Goal: Task Accomplishment & Management: Complete application form

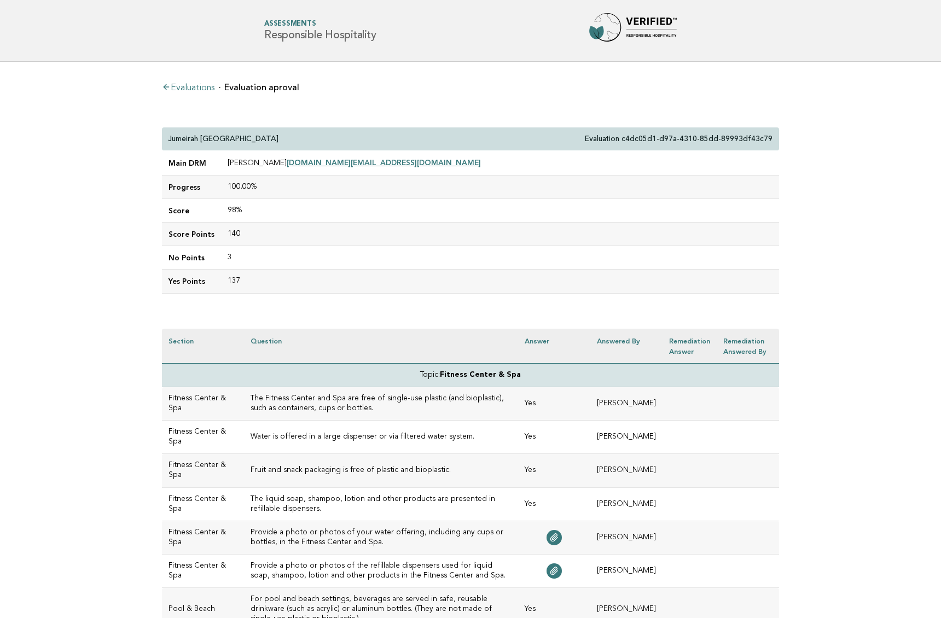
click at [196, 86] on link "Evaluations" at bounding box center [188, 88] width 53 height 9
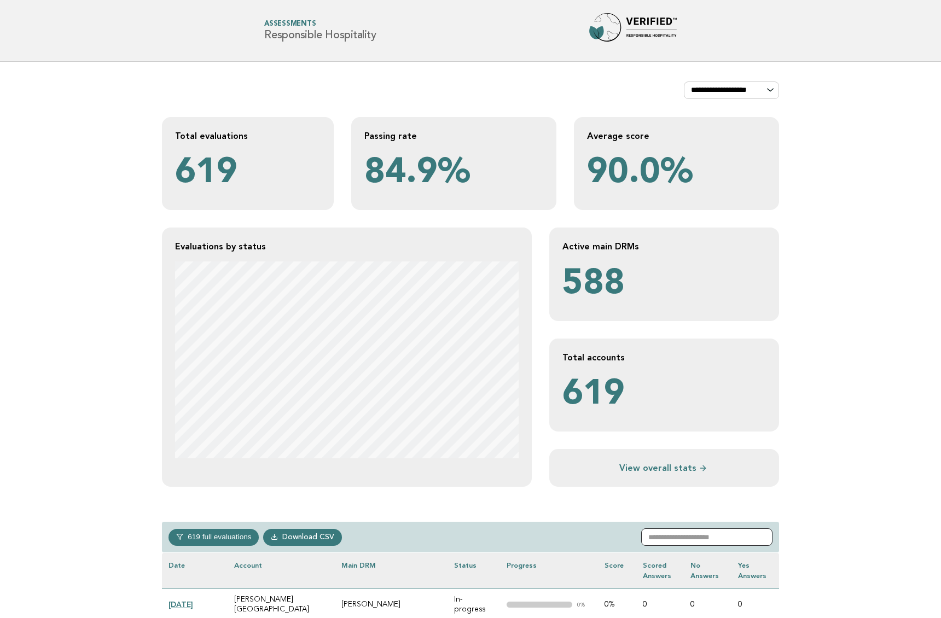
click at [677, 533] on input "text" at bounding box center [706, 538] width 131 height 18
paste input "**********"
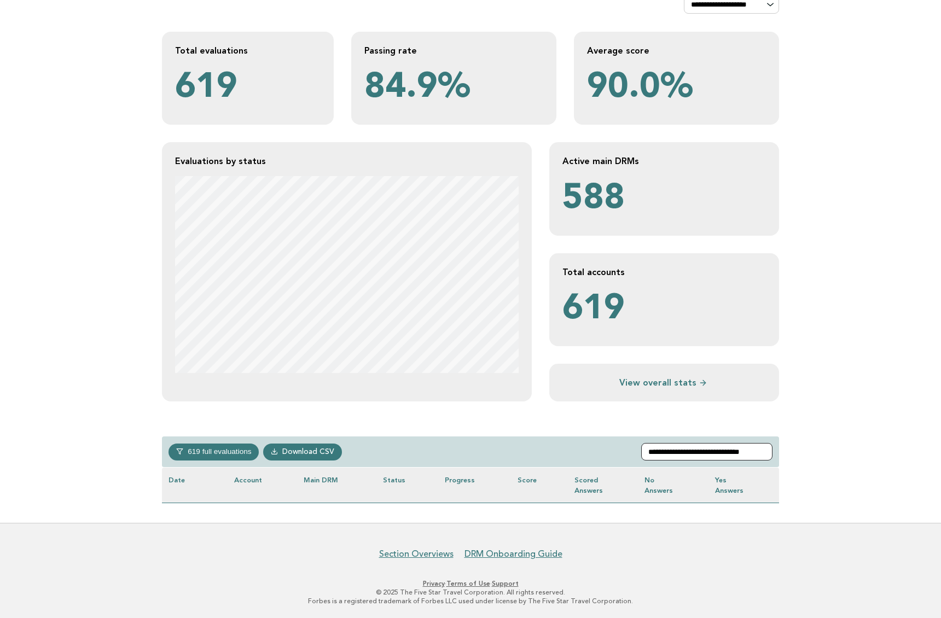
scroll to position [85, 0]
drag, startPoint x: 687, startPoint y: 449, endPoint x: 625, endPoint y: 454, distance: 62.0
click at [625, 454] on div "**********" at bounding box center [470, 452] width 617 height 31
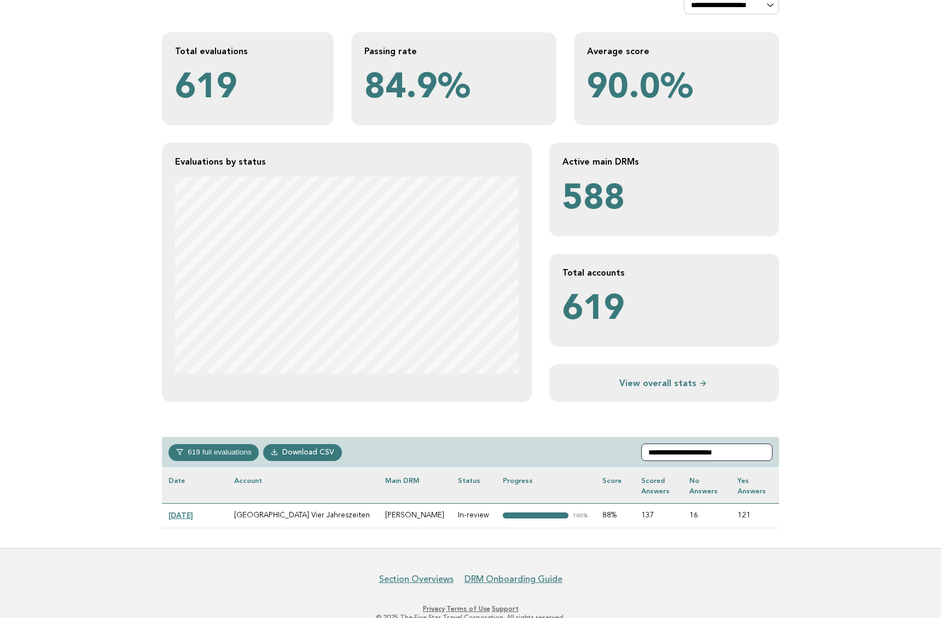
type input "**********"
click at [193, 514] on link "[DATE]" at bounding box center [181, 515] width 25 height 9
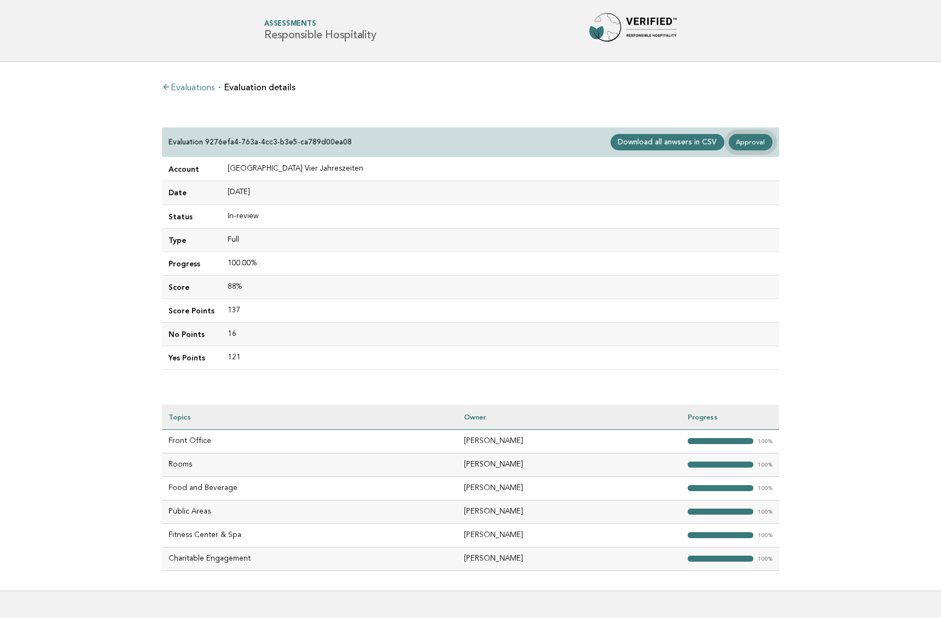
click at [753, 143] on link "Approval" at bounding box center [751, 142] width 44 height 16
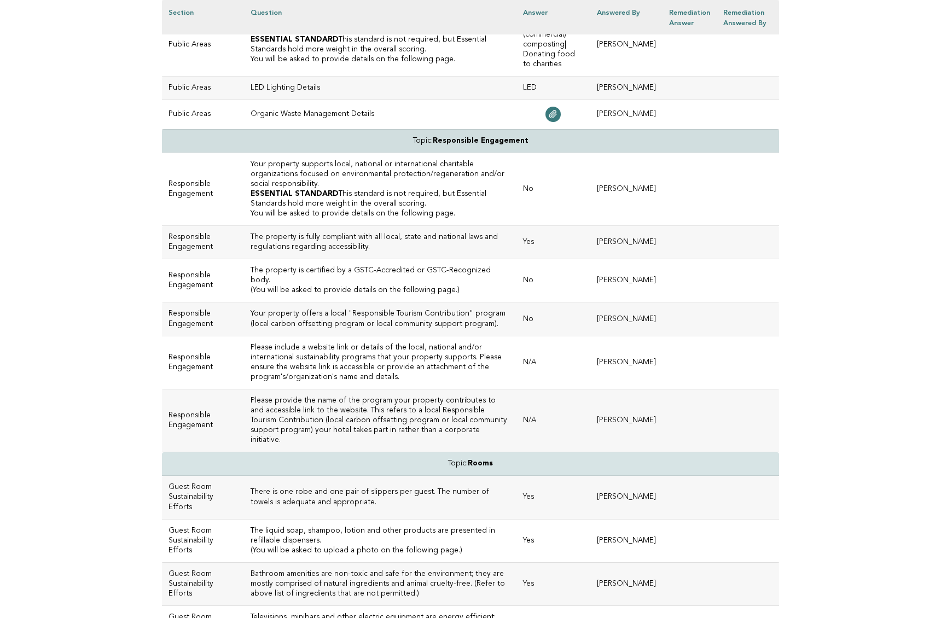
scroll to position [3258, 0]
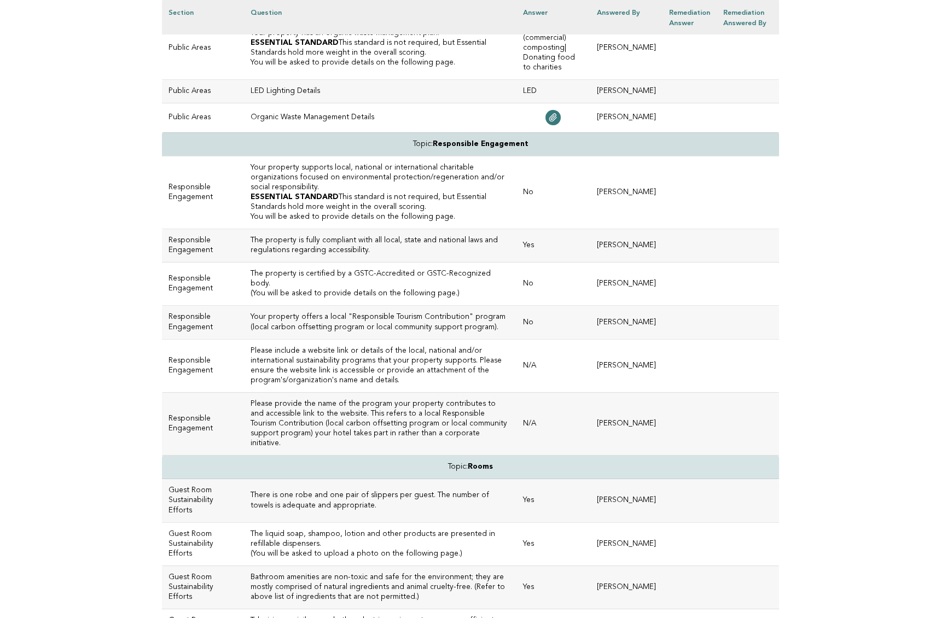
drag, startPoint x: 421, startPoint y: 336, endPoint x: 234, endPoint y: 338, distance: 187.1
copy h3 "Responsible waste management processes are in place."
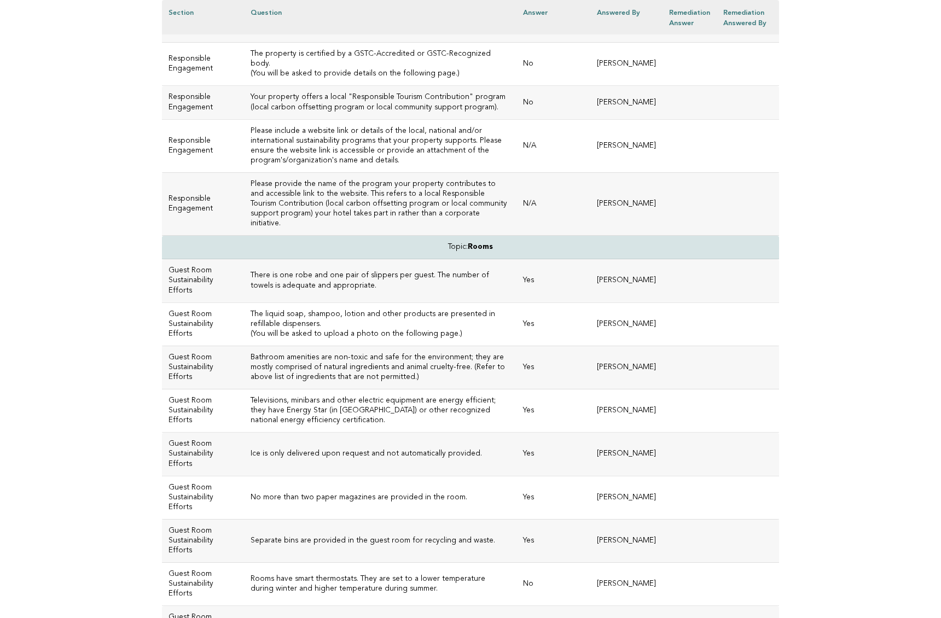
scroll to position [3478, 0]
drag, startPoint x: 355, startPoint y: 224, endPoint x: 229, endPoint y: 215, distance: 126.2
copy h3 "Responsible Hospitality programs and information are included on the hotel webs…"
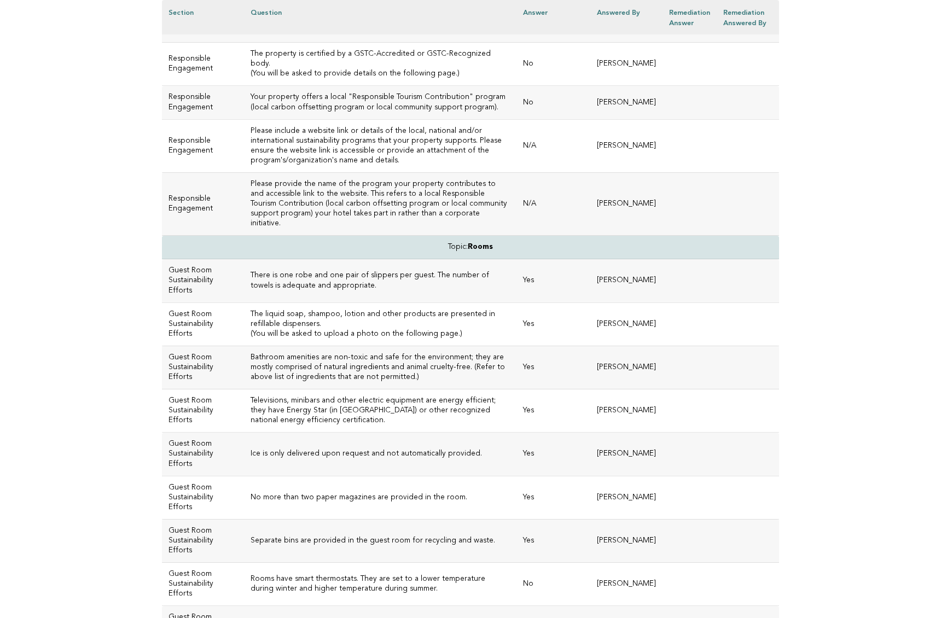
drag, startPoint x: 441, startPoint y: 264, endPoint x: 234, endPoint y: 262, distance: 206.8
copy h3 "The property has developed an energy efficiency program."
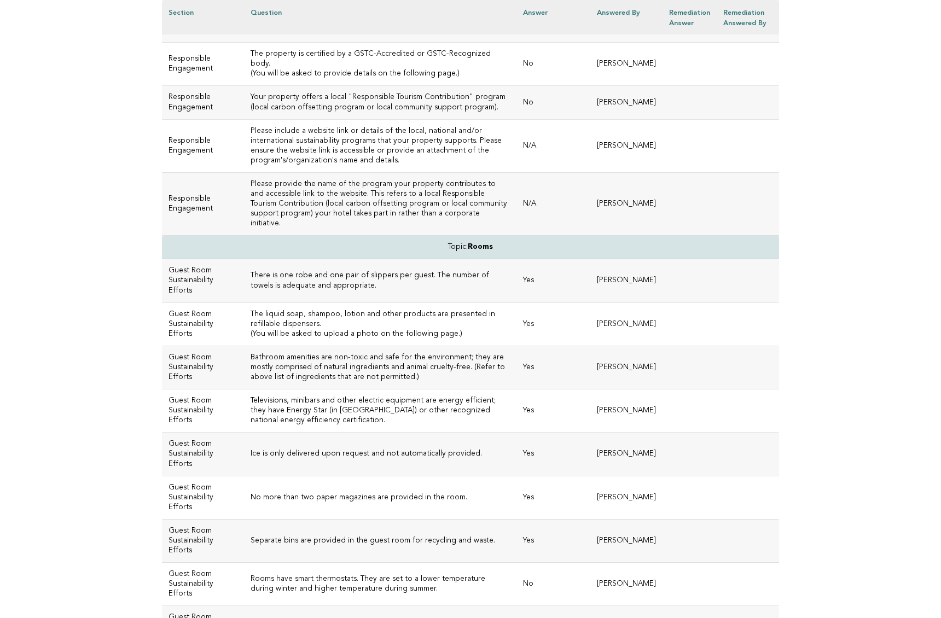
drag, startPoint x: 416, startPoint y: 303, endPoint x: 233, endPoint y: 307, distance: 183.9
copy h3 "Your property has an organic waste management plan."
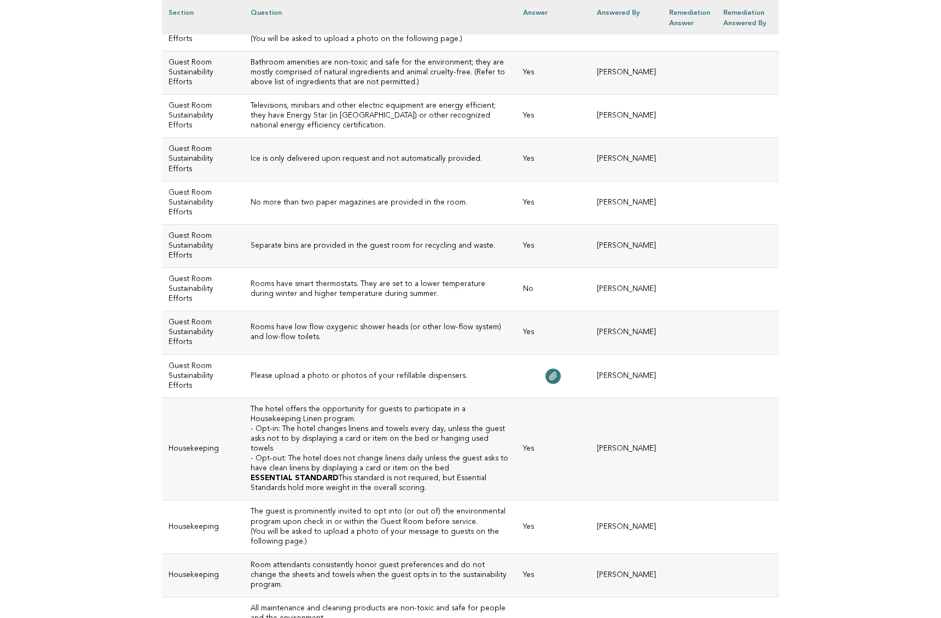
scroll to position [3784, 0]
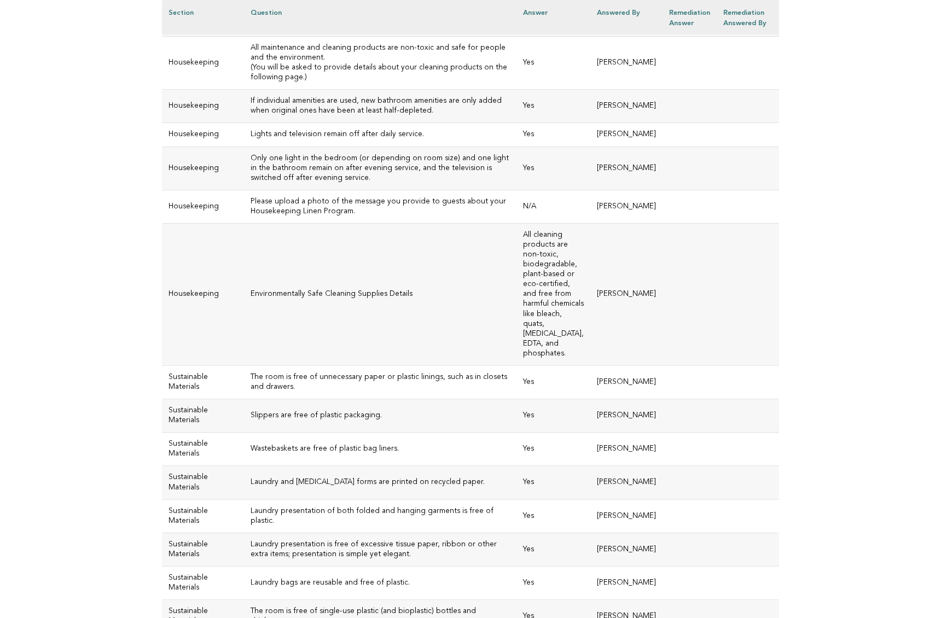
scroll to position [4340, 0]
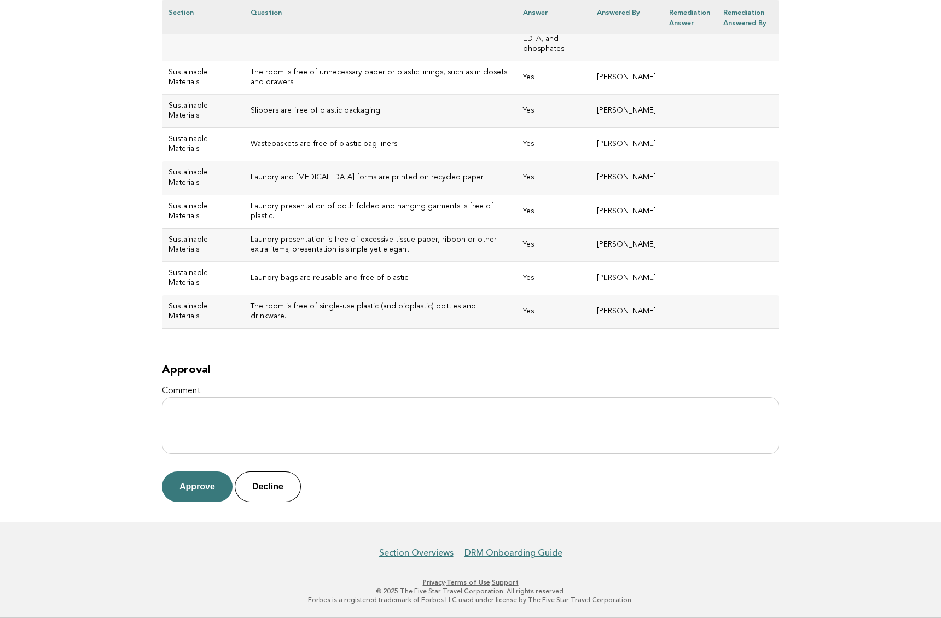
scroll to position [4682, 0]
drag, startPoint x: 282, startPoint y: 308, endPoint x: 231, endPoint y: 300, distance: 51.5
copy h3 "Please upload a photo of the message you provide to guests about your Housekeep…"
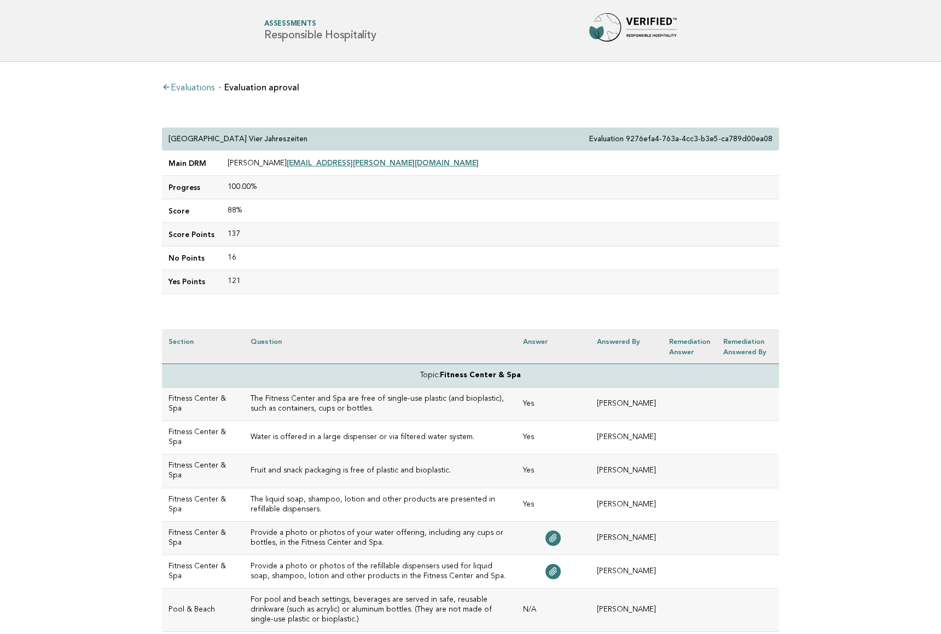
scroll to position [0, 0]
click at [195, 88] on link "Evaluations" at bounding box center [188, 88] width 53 height 9
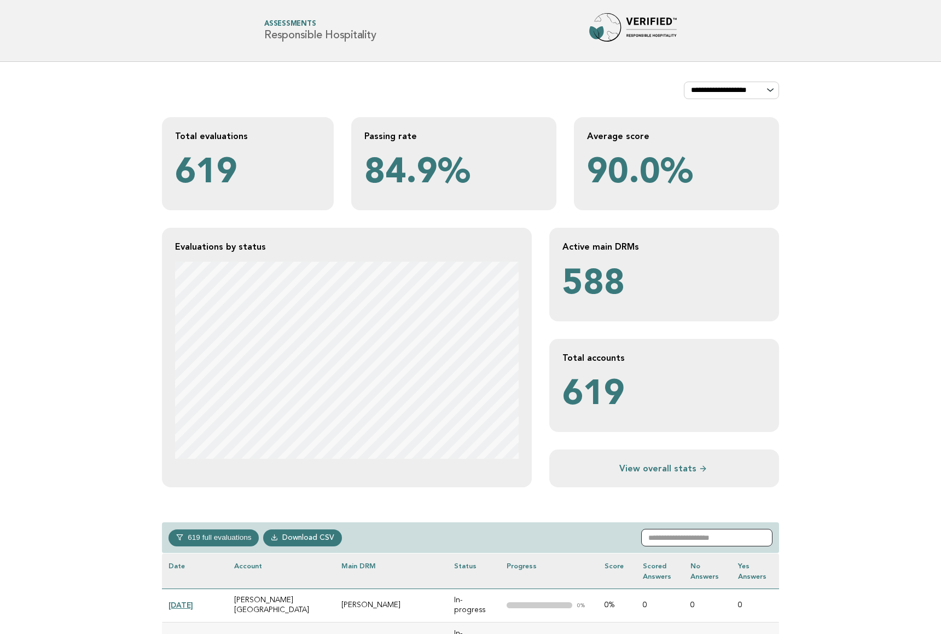
click at [696, 535] on input "text" at bounding box center [706, 538] width 131 height 18
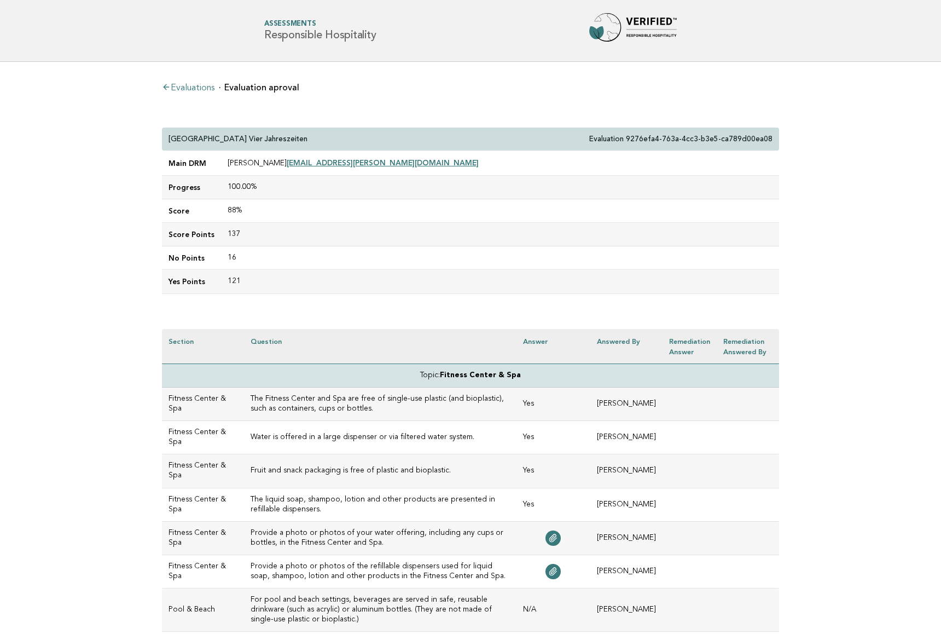
click at [178, 88] on link "Evaluations" at bounding box center [188, 88] width 53 height 9
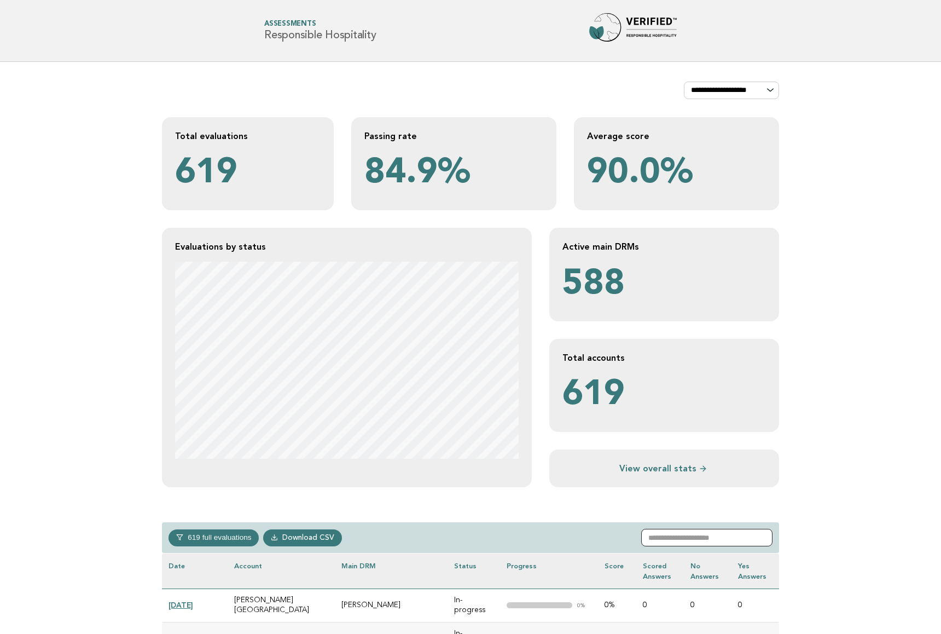
click at [687, 540] on input "text" at bounding box center [706, 538] width 131 height 18
paste input "**********"
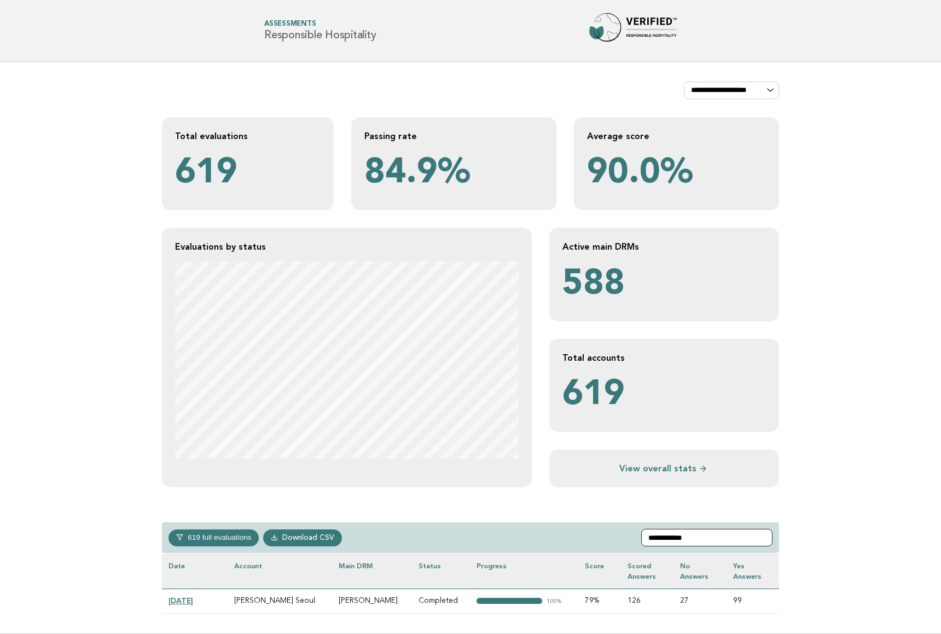
drag, startPoint x: 701, startPoint y: 536, endPoint x: 642, endPoint y: 536, distance: 59.6
click at [642, 536] on div "**********" at bounding box center [470, 537] width 617 height 31
paste input "**********"
type input "**********"
click at [191, 598] on link "[DATE]" at bounding box center [181, 600] width 25 height 9
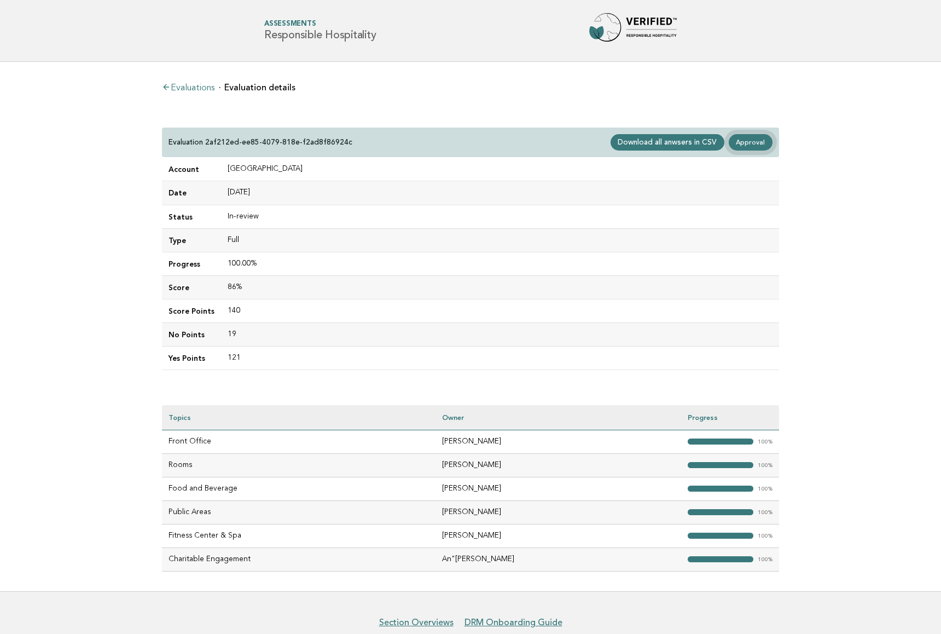
click at [759, 143] on link "Approval" at bounding box center [751, 142] width 44 height 16
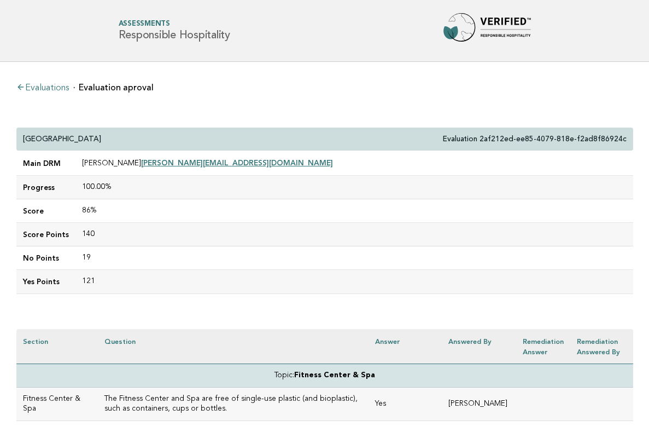
click at [159, 211] on td "86%" at bounding box center [355, 211] width 558 height 24
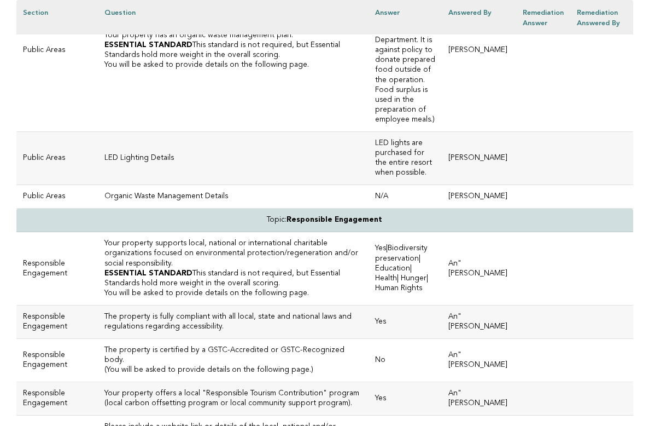
scroll to position [3282, 0]
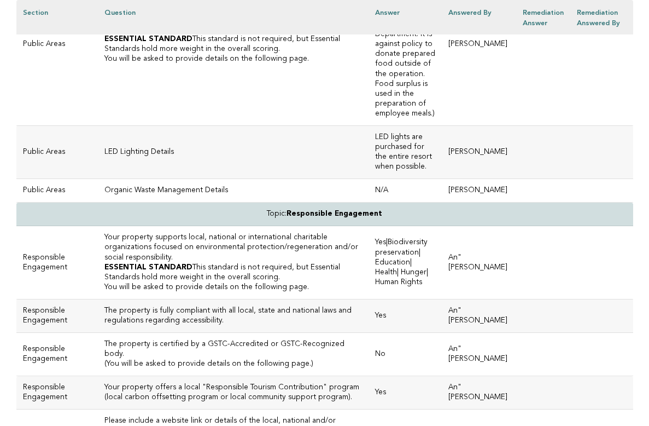
drag, startPoint x: 430, startPoint y: 289, endPoint x: 416, endPoint y: 172, distance: 118.5
click at [416, 125] on td "Yes|| (Other: Food purchasing and inventory of food is tightly controlled by th…" at bounding box center [405, 44] width 73 height 162
copy td "Food purchasing and inventory of food is tightly controlled by the Purchasing D…"
click at [313, 125] on td "Your property has an organic waste management plan. ESSENTIAL STANDARD This sta…" at bounding box center [233, 44] width 271 height 162
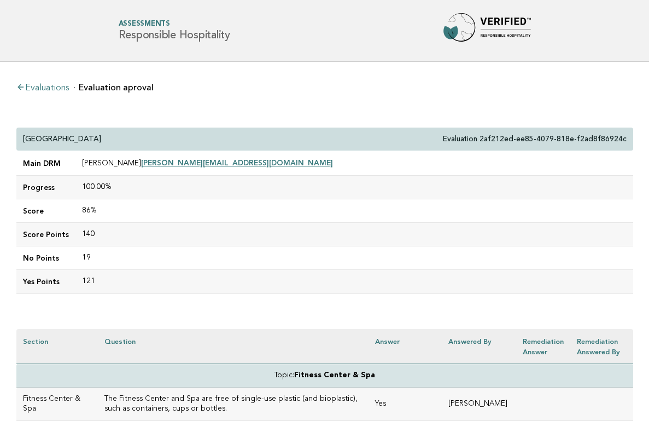
scroll to position [0, 0]
click at [52, 89] on link "Evaluations" at bounding box center [42, 88] width 53 height 9
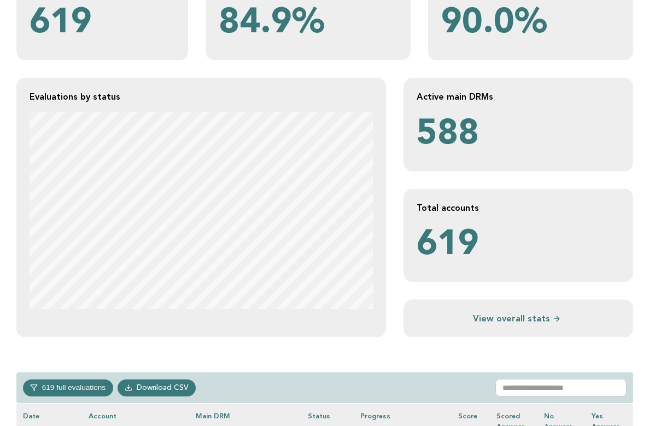
scroll to position [205, 0]
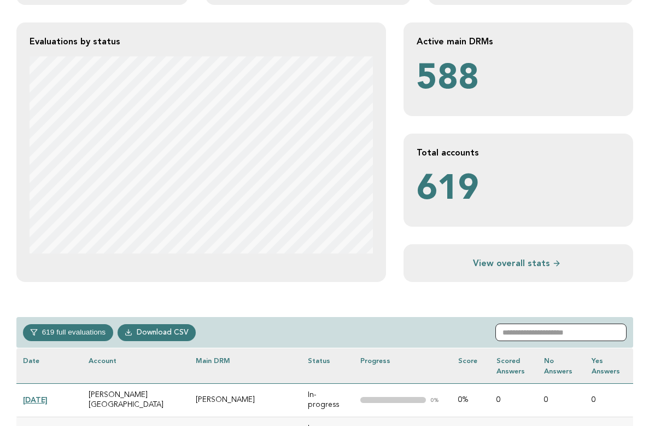
click at [541, 329] on input "text" at bounding box center [561, 332] width 131 height 18
paste input "**********"
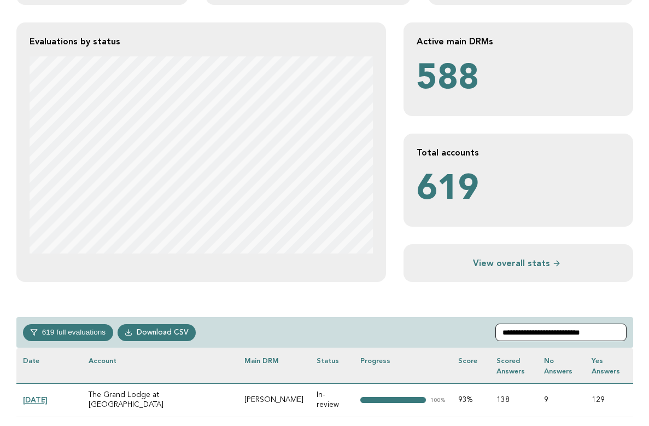
type input "**********"
click at [45, 395] on link "[DATE]" at bounding box center [35, 399] width 25 height 9
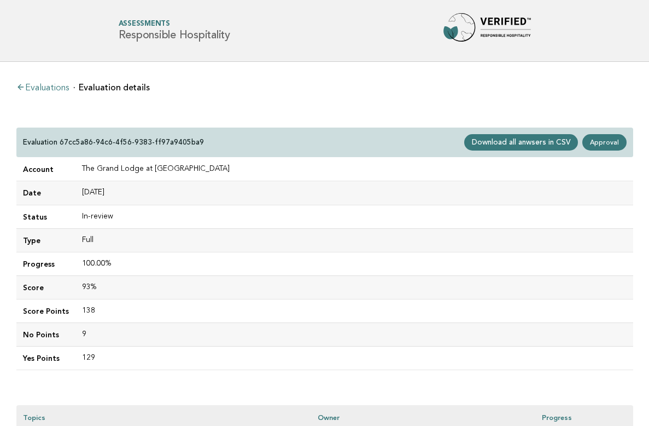
click at [242, 196] on td "[DATE]" at bounding box center [355, 193] width 558 height 24
drag, startPoint x: 194, startPoint y: 165, endPoint x: 77, endPoint y: 170, distance: 117.2
click at [77, 170] on td "The Grand Lodge at [GEOGRAPHIC_DATA]" at bounding box center [355, 170] width 558 height 24
copy td "The Grand Lodge at [GEOGRAPHIC_DATA]"
click at [550, 172] on td "The Grand Lodge at [GEOGRAPHIC_DATA]" at bounding box center [355, 170] width 558 height 24
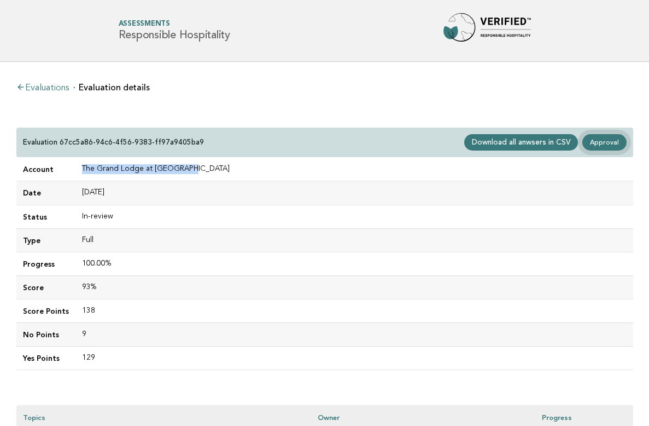
click at [601, 140] on link "Approval" at bounding box center [605, 142] width 44 height 16
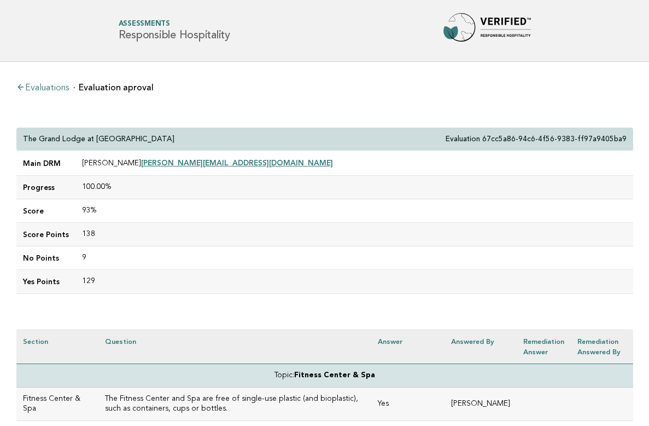
scroll to position [-1, 0]
click at [85, 208] on td "93%" at bounding box center [355, 211] width 558 height 24
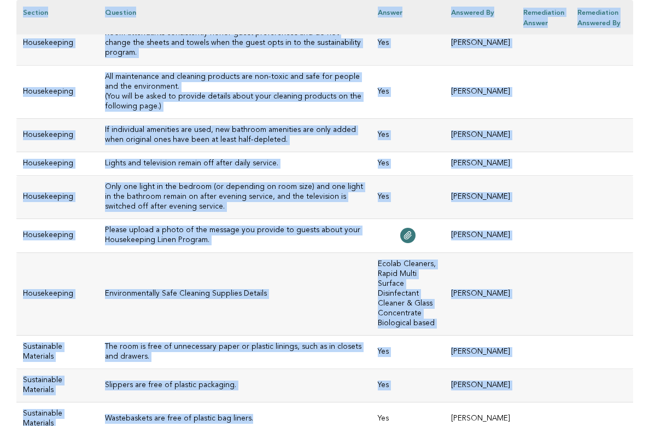
scroll to position [5147, 0]
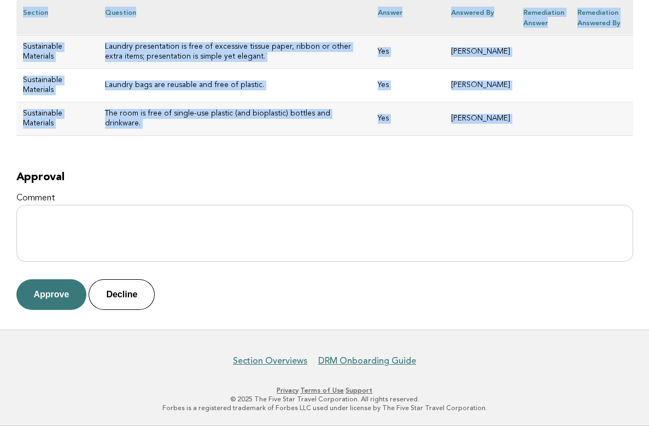
drag, startPoint x: 24, startPoint y: 124, endPoint x: 397, endPoint y: 143, distance: 373.6
copy div "The Grand Lodge at Nemacolin Evaluation 67cc5a86-94c6-4f56-9383-ff97a9405ba9 Ma…"
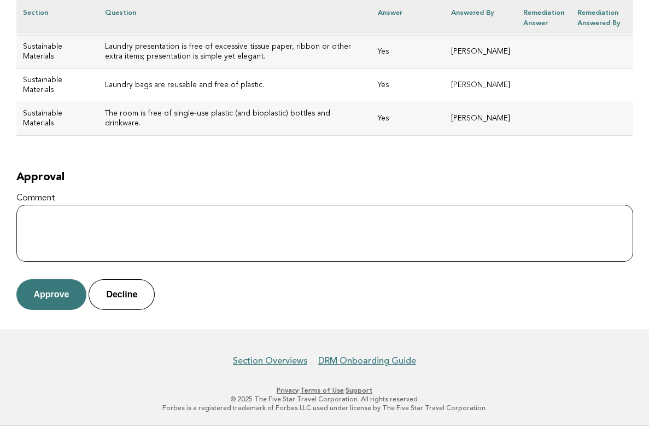
click at [205, 205] on textarea "Comment" at bounding box center [324, 233] width 617 height 57
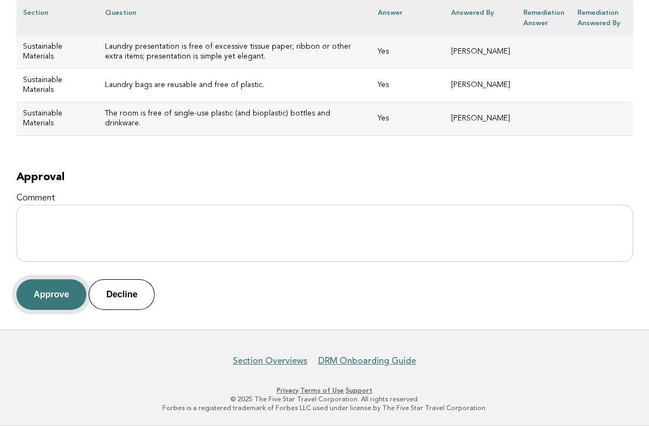
click at [56, 294] on button "Approve" at bounding box center [51, 294] width 71 height 31
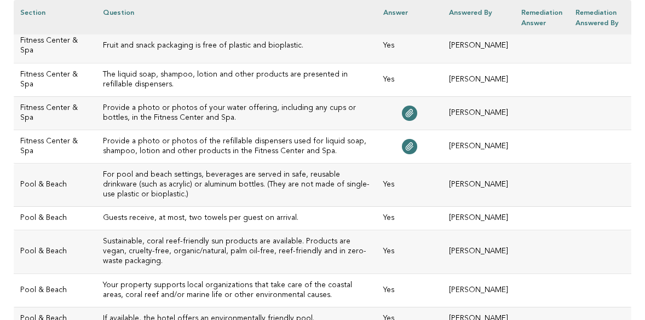
scroll to position [442, 0]
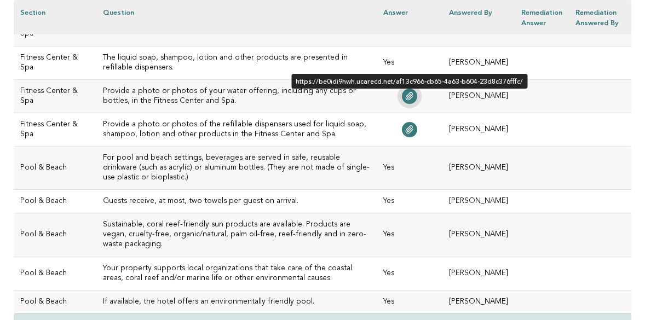
click at [414, 92] on icon at bounding box center [409, 96] width 9 height 9
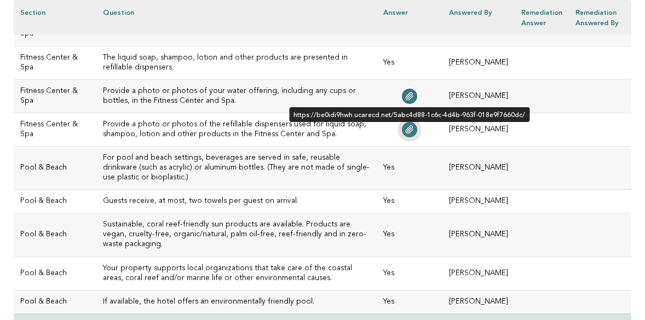
click at [414, 126] on icon at bounding box center [409, 129] width 9 height 9
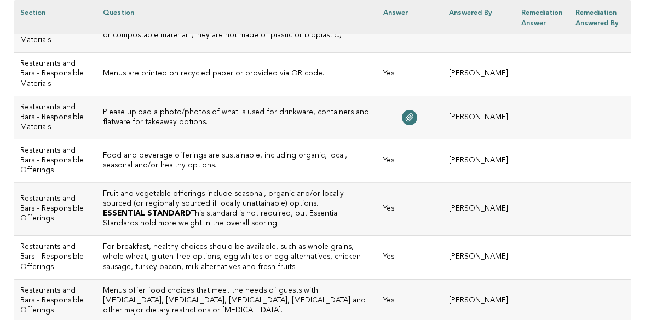
scroll to position [1404, 0]
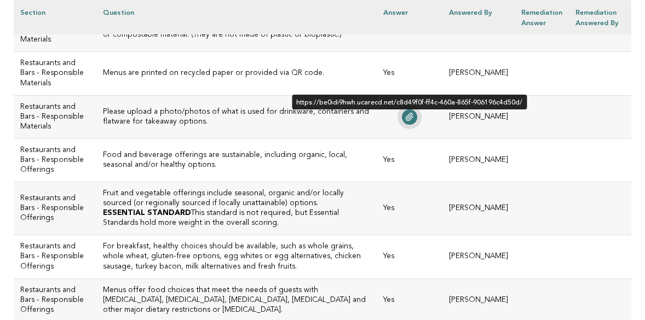
click at [413, 121] on icon at bounding box center [408, 117] width 7 height 8
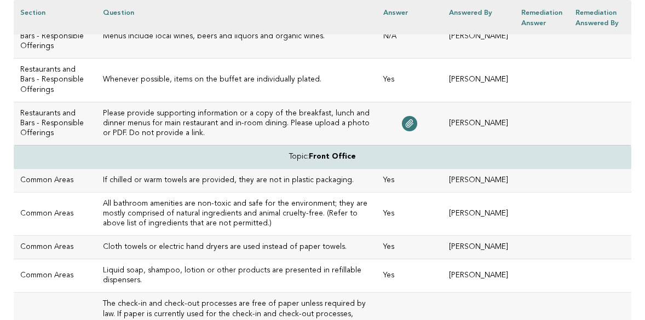
scroll to position [1944, 0]
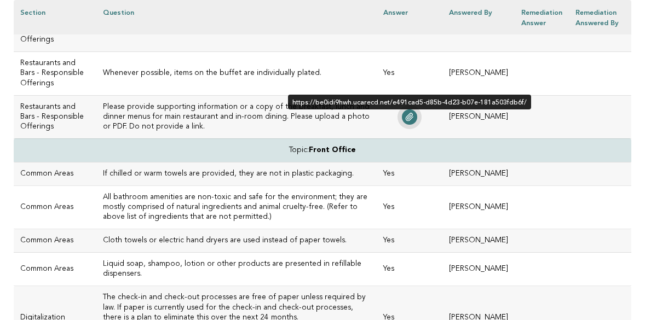
click at [414, 121] on icon at bounding box center [409, 117] width 9 height 9
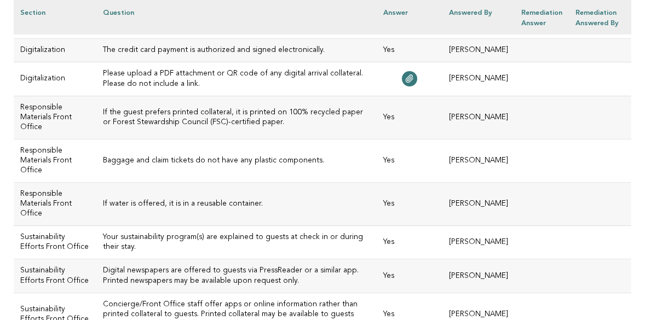
scroll to position [2379, 0]
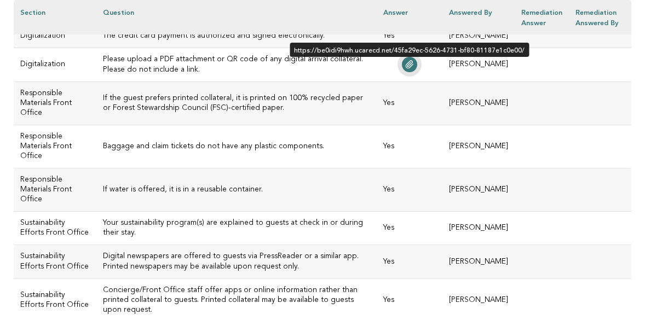
click at [413, 68] on icon at bounding box center [408, 65] width 7 height 8
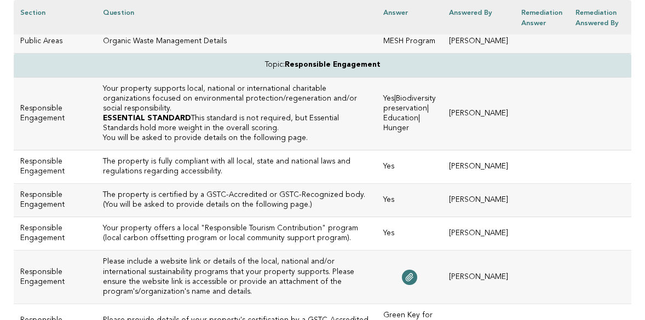
scroll to position [3438, 0]
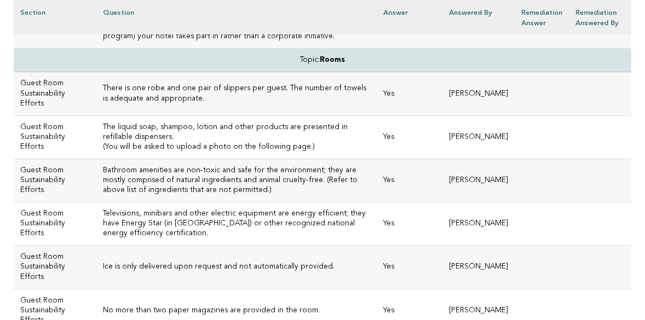
scroll to position [3789, 0]
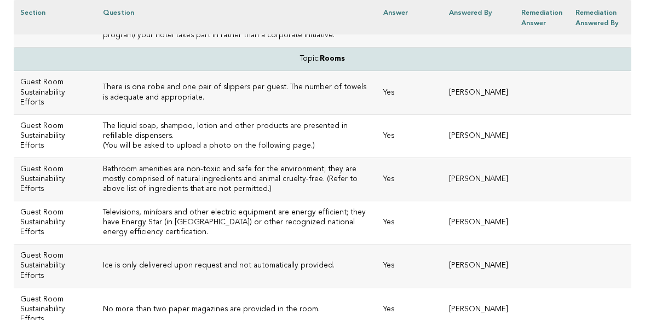
click at [413, 25] on icon at bounding box center [408, 21] width 7 height 8
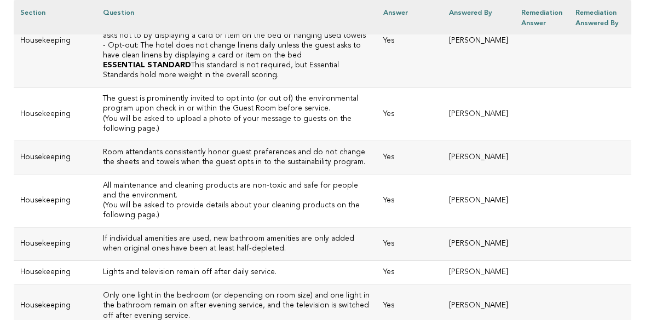
scroll to position [4306, 0]
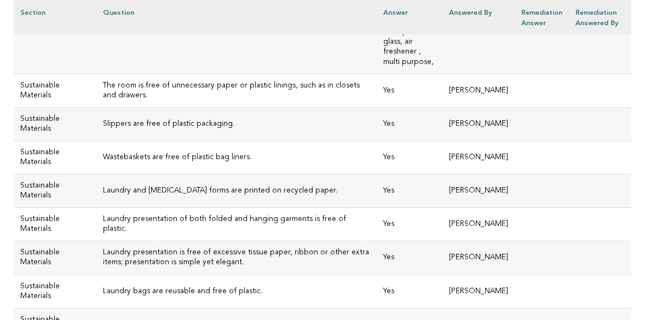
scroll to position [4709, 0]
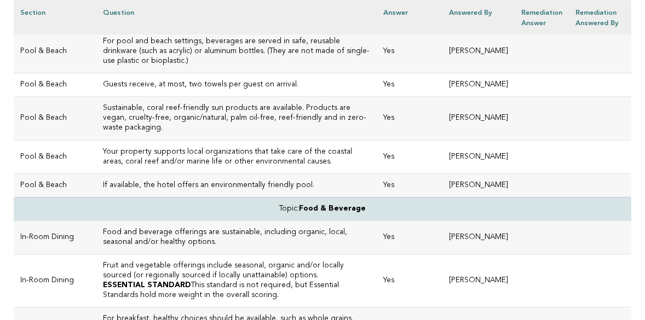
scroll to position [561, 0]
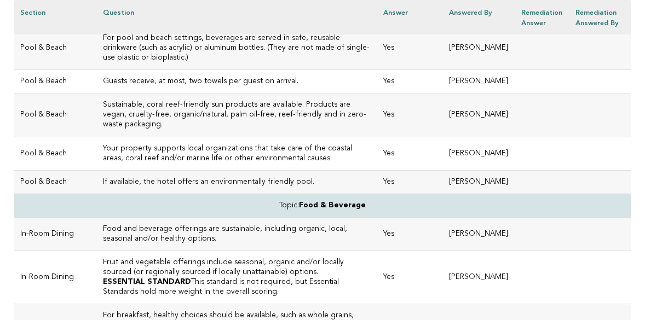
click at [296, 177] on h3 "If available, the hotel offers an environmentally friendly pool." at bounding box center [236, 182] width 267 height 10
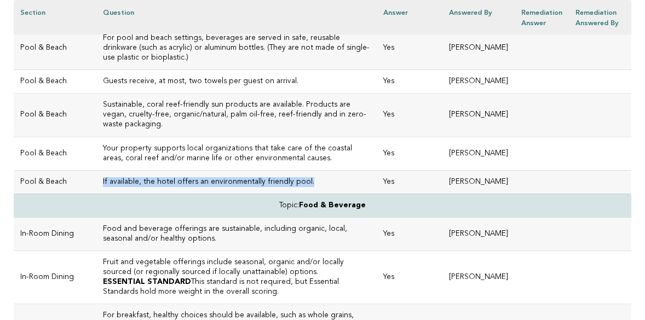
drag, startPoint x: 291, startPoint y: 174, endPoint x: 84, endPoint y: 176, distance: 206.8
click at [96, 176] on td "If available, the hotel offers an environmentally friendly pool." at bounding box center [236, 182] width 280 height 24
copy h3 "If available, the hotel offers an environmentally friendly pool."
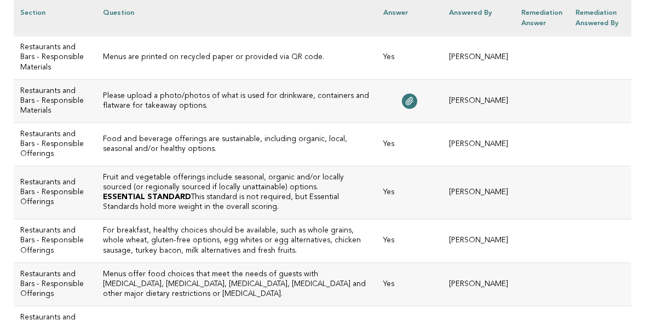
scroll to position [1421, 0]
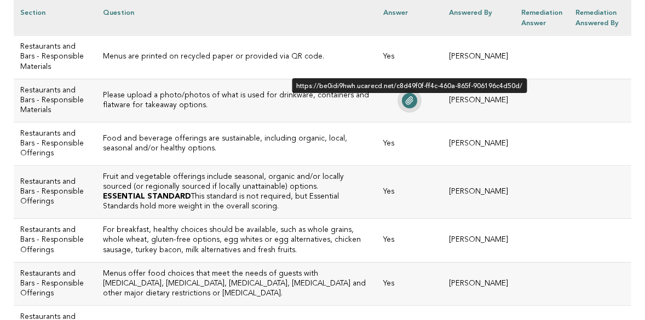
click at [413, 104] on icon at bounding box center [408, 101] width 7 height 8
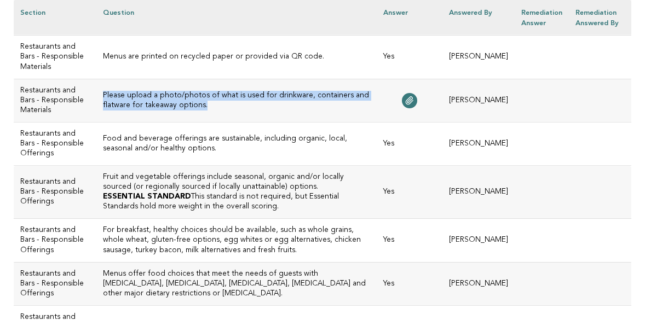
drag, startPoint x: 148, startPoint y: 143, endPoint x: 81, endPoint y: 138, distance: 67.5
click at [96, 122] on td "Please upload a photo/photos of what is used for drinkware, containers and flat…" at bounding box center [236, 100] width 280 height 43
copy h3 "Please upload a photo/photos of what is used for drinkware, containers and flat…"
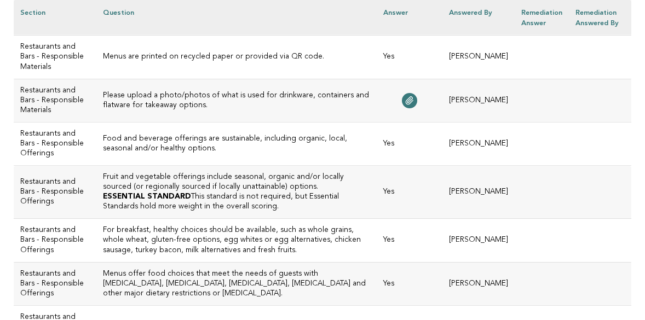
click at [160, 154] on h3 "Food and beverage offerings are sustainable, including organic, local, seasonal…" at bounding box center [236, 144] width 267 height 20
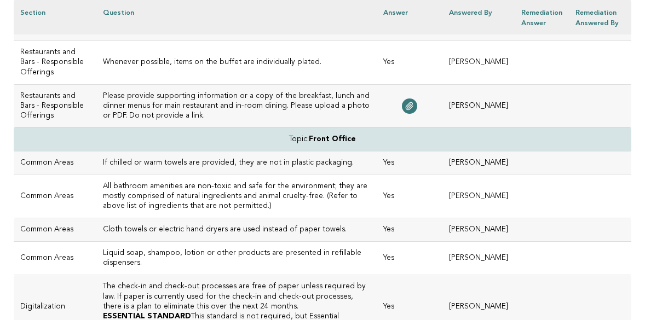
scroll to position [1957, 0]
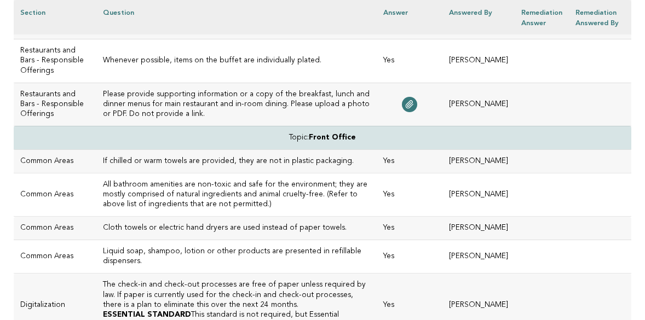
click at [207, 66] on h3 "Whenever possible, items on the buffet are individually plated." at bounding box center [236, 61] width 267 height 10
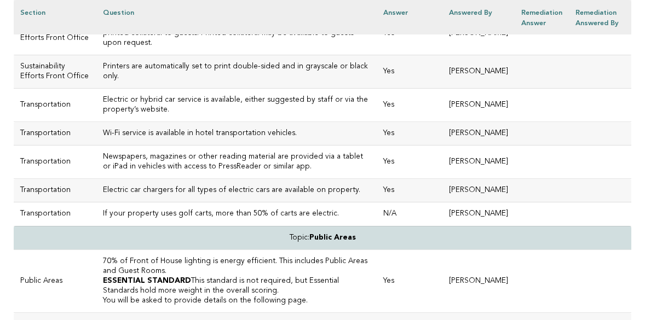
scroll to position [2643, 0]
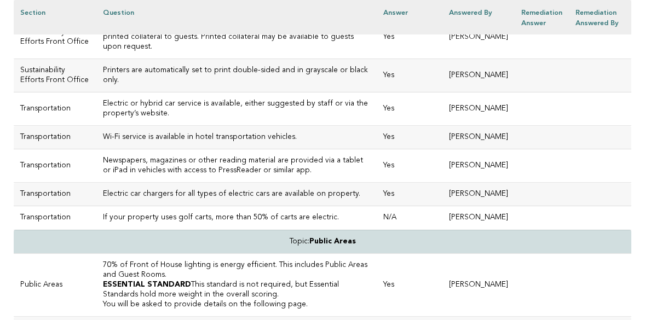
drag, startPoint x: 299, startPoint y: 54, endPoint x: 85, endPoint y: 54, distance: 214.5
copy h3 "Baggage and claim tickets do not have any plastic components."
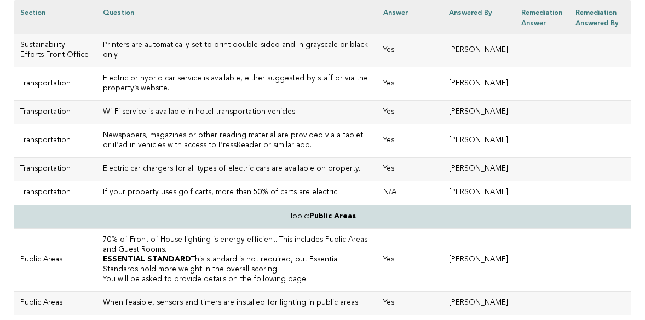
scroll to position [2678, 0]
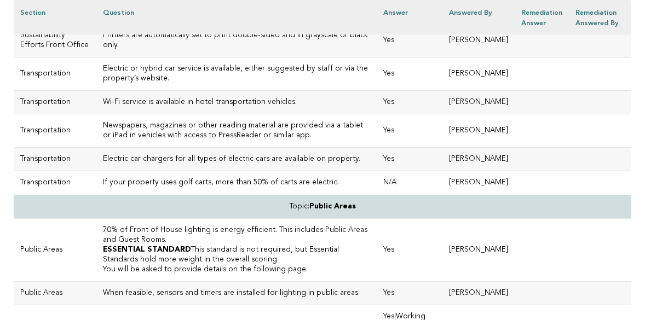
drag, startPoint x: 254, startPoint y: 154, endPoint x: 83, endPoint y: 144, distance: 171.5
copy h3 "Digital newspapers are offered to guests via PressReader or a similar app. Prin…"
click at [231, 24] on td "Concierge/Front Office staff offer apps or online information rather than print…" at bounding box center [236, 1] width 280 height 43
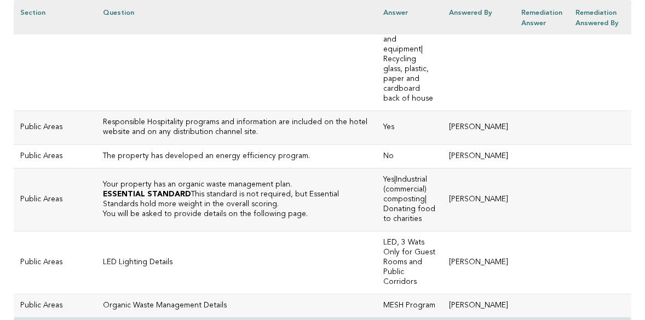
scroll to position [3177, 0]
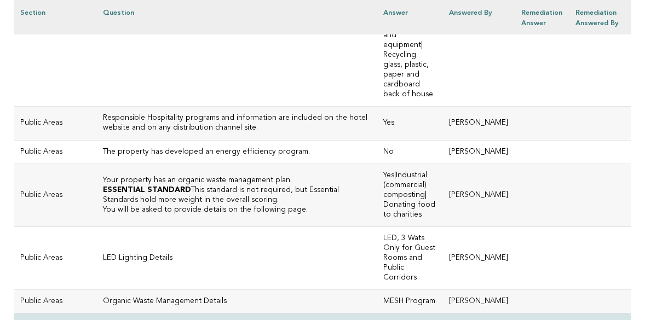
drag, startPoint x: 287, startPoint y: 189, endPoint x: 278, endPoint y: 191, distance: 9.7
copy h3 "Responsible waste management processes are in place."
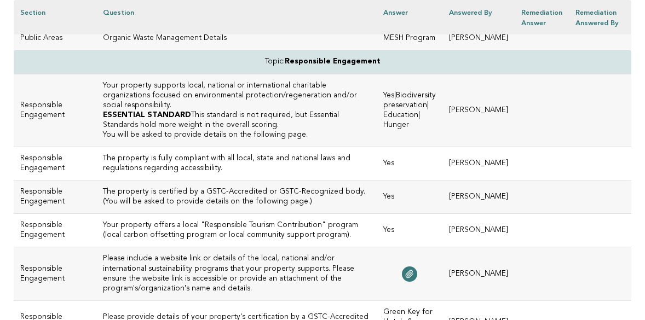
scroll to position [3448, 0]
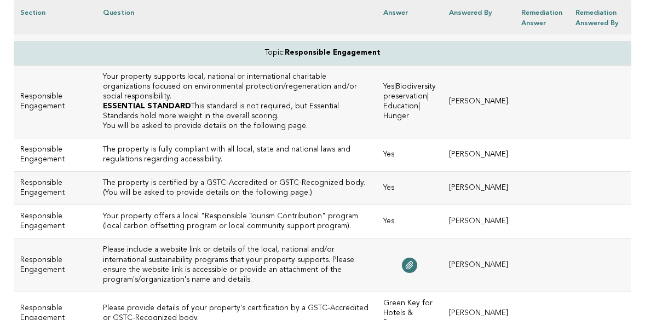
drag, startPoint x: 268, startPoint y: 154, endPoint x: 85, endPoint y: 154, distance: 182.7
copy h3 "Your property has an organic waste management plan."
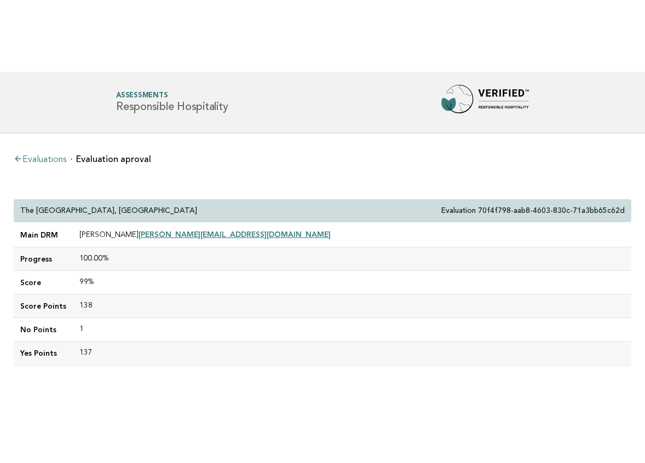
scroll to position [0, 0]
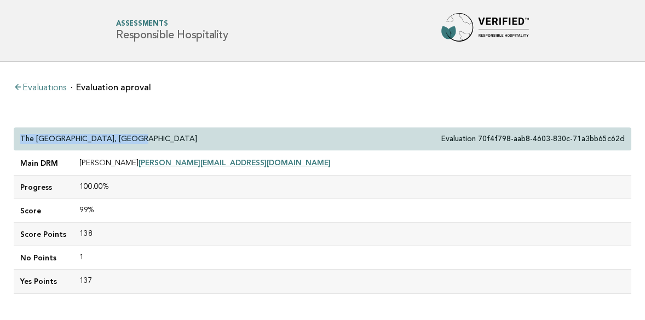
drag, startPoint x: 129, startPoint y: 137, endPoint x: 16, endPoint y: 136, distance: 113.3
click at [16, 136] on div "The [GEOGRAPHIC_DATA], [GEOGRAPHIC_DATA] Evaluation 70f4f798-aab8-4603-830c-71a…" at bounding box center [322, 139] width 617 height 24
copy p "The [GEOGRAPHIC_DATA], [GEOGRAPHIC_DATA]"
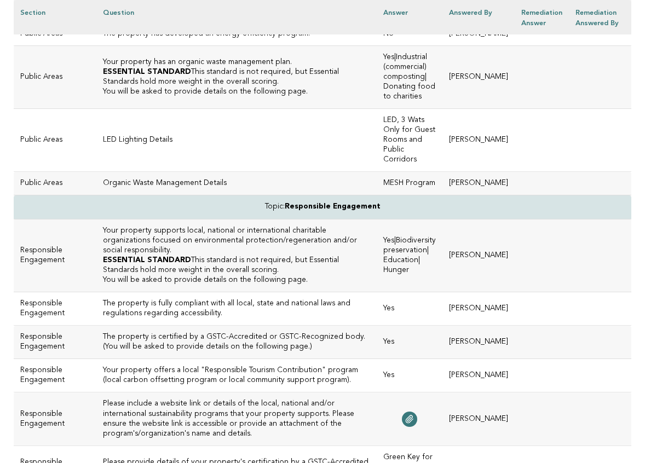
scroll to position [3275, 0]
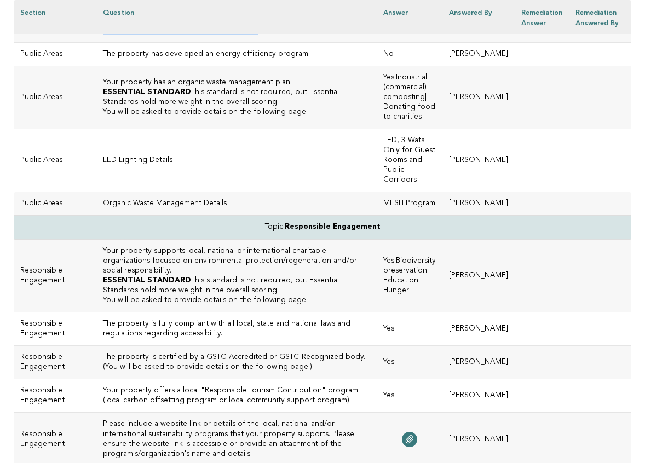
drag, startPoint x: 228, startPoint y: 265, endPoint x: 96, endPoint y: 249, distance: 133.4
click at [96, 42] on td "Responsible Hospitality programs and information are included on the hotel webs…" at bounding box center [236, 25] width 280 height 33
copy h3 "Responsible Hospitality programs and information are included on the hotel webs…"
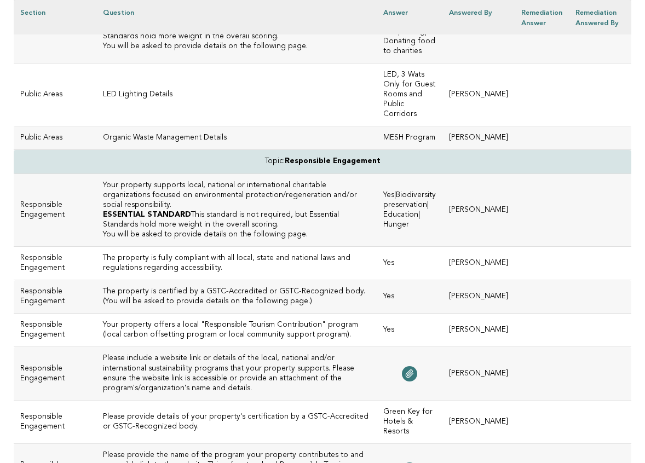
scroll to position [3372, 0]
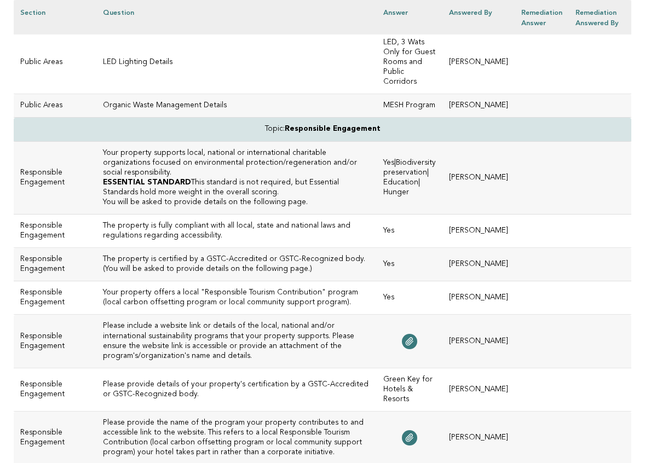
click at [197, 94] on td "LED Lighting Details" at bounding box center [236, 62] width 280 height 63
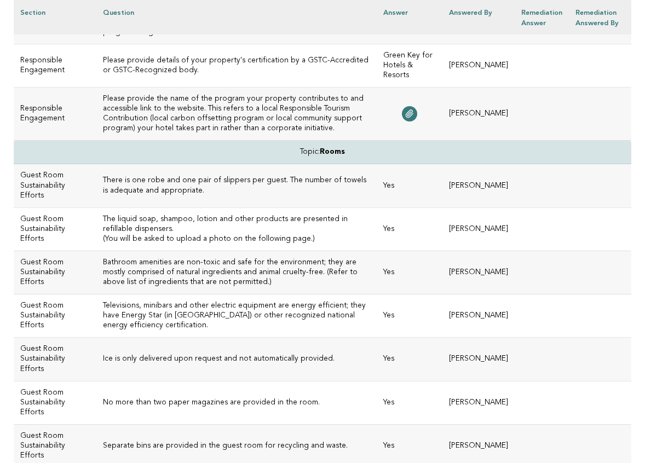
scroll to position [3699, 0]
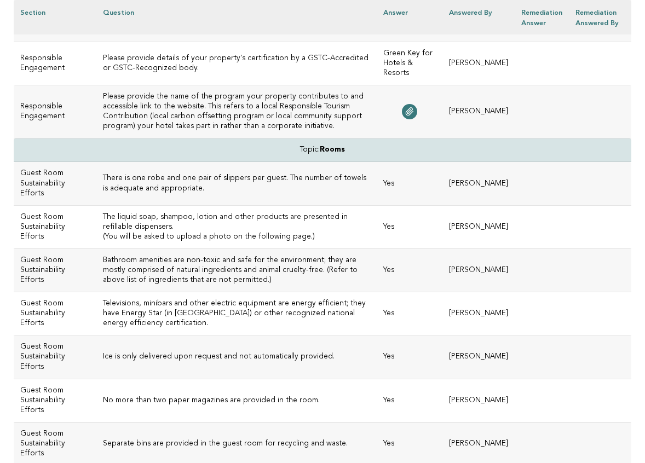
drag, startPoint x: 281, startPoint y: 222, endPoint x: 86, endPoint y: 212, distance: 195.5
copy h3 "Your property offers a local "Responsible Tourism Contribution" program (local …"
click at [414, 116] on icon at bounding box center [409, 111] width 9 height 9
click at [187, 85] on td "Please provide details of your property's certification by a GSTC-Accredited or…" at bounding box center [236, 63] width 280 height 43
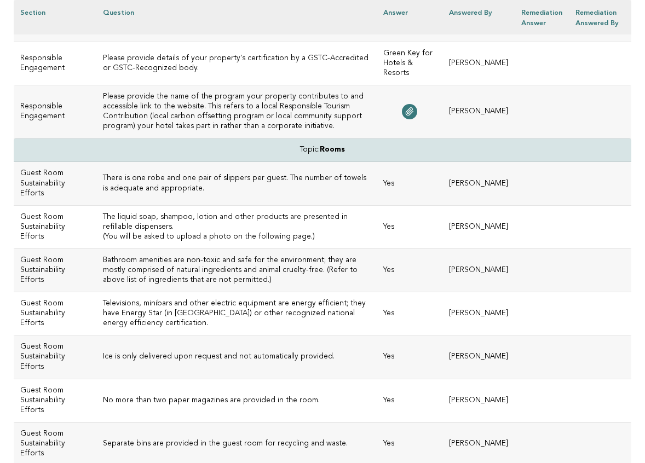
click at [200, 131] on h3 "Please provide the name of the program your property contributes to and accessi…" at bounding box center [236, 111] width 267 height 39
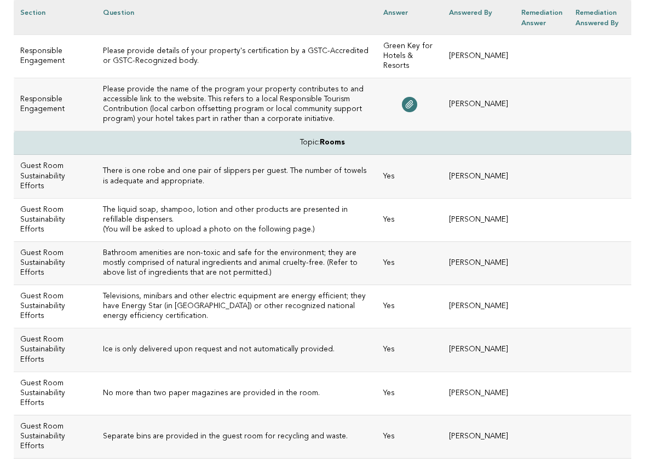
scroll to position [3706, 0]
drag, startPoint x: 86, startPoint y: 236, endPoint x: 367, endPoint y: 248, distance: 280.4
click at [367, 27] on h3 "Please include a website link or details of the local, national and/or internat…" at bounding box center [236, 6] width 267 height 39
click at [163, 27] on h3 "Please include a website link or details of the local, national and/or internat…" at bounding box center [236, 6] width 267 height 39
drag, startPoint x: 377, startPoint y: 257, endPoint x: 81, endPoint y: 237, distance: 296.6
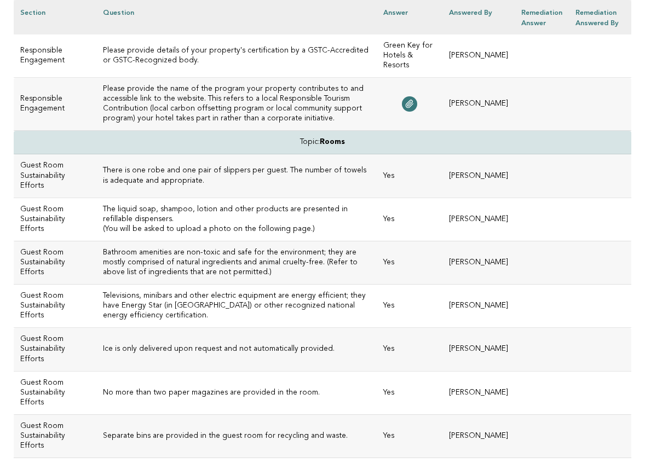
click at [96, 34] on td "Please include a website link or details of the local, national and/or internat…" at bounding box center [236, 7] width 280 height 53
copy h3 "Please include a website link or details of the local, national and/or internat…"
click at [414, 12] on icon at bounding box center [409, 7] width 9 height 9
click at [178, 124] on h3 "Please provide the name of the program your property contributes to and accessi…" at bounding box center [236, 103] width 267 height 39
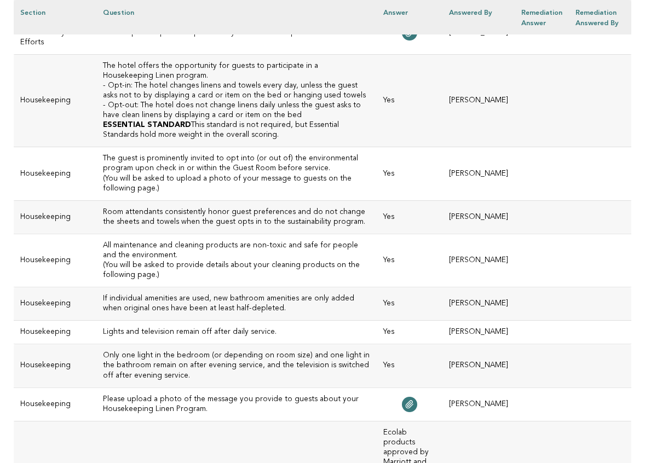
scroll to position [4250, 0]
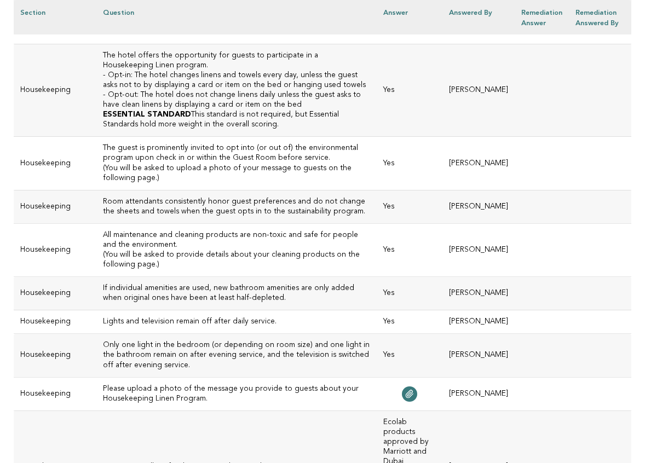
click at [164, 27] on h3 "Please upload a photo or photos of your refillable dispensers." at bounding box center [236, 23] width 267 height 10
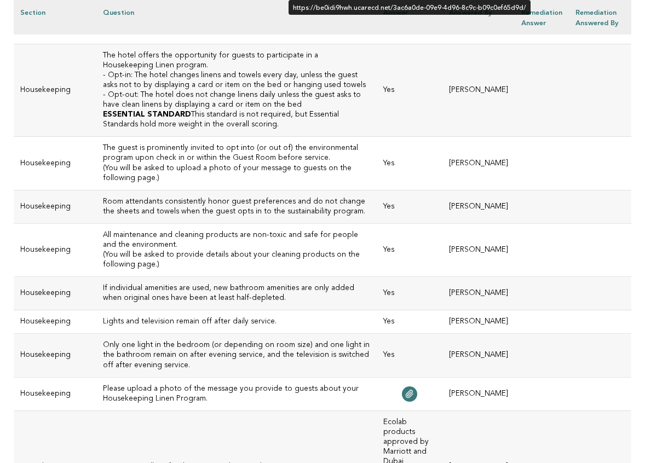
click at [414, 27] on icon at bounding box center [409, 22] width 9 height 9
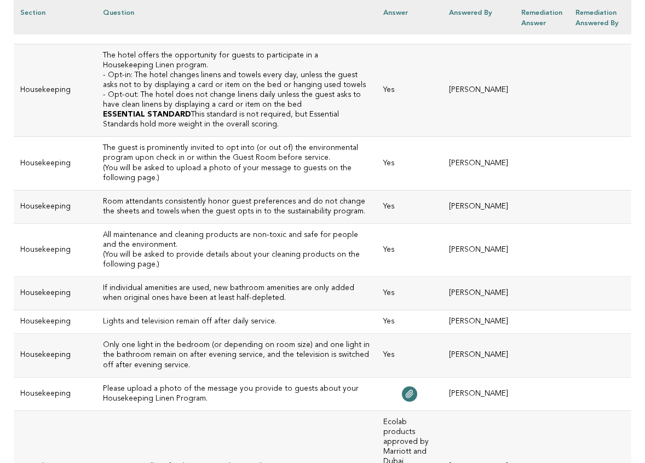
drag, startPoint x: 298, startPoint y: 253, endPoint x: 83, endPoint y: 249, distance: 214.5
click at [96, 44] on td "Please upload a photo or photos of your refillable dispensers." at bounding box center [236, 22] width 280 height 43
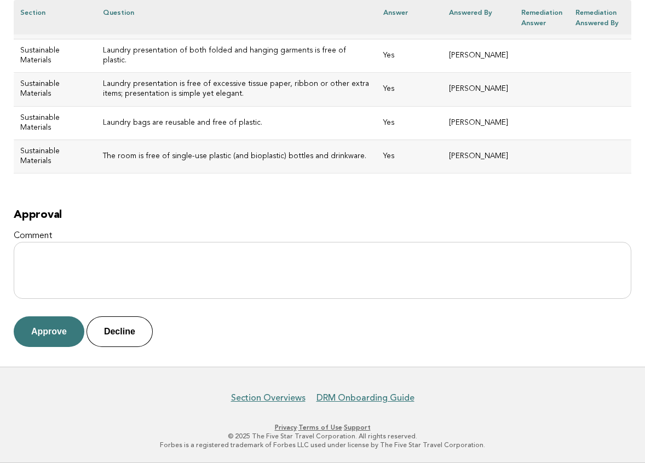
scroll to position [4859, 0]
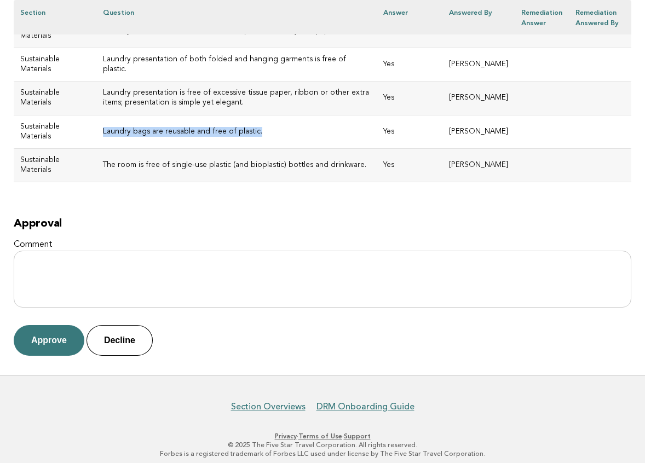
drag, startPoint x: 240, startPoint y: 350, endPoint x: 85, endPoint y: 354, distance: 155.4
click at [96, 148] on td "Laundry bags are reusable and free of plastic." at bounding box center [236, 131] width 280 height 33
